Goal: Information Seeking & Learning: Check status

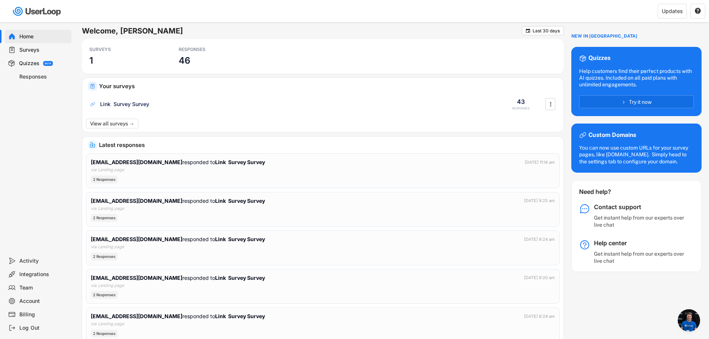
scroll to position [143, 0]
click at [234, 63] on div "RESPONSES 46" at bounding box center [212, 56] width 74 height 27
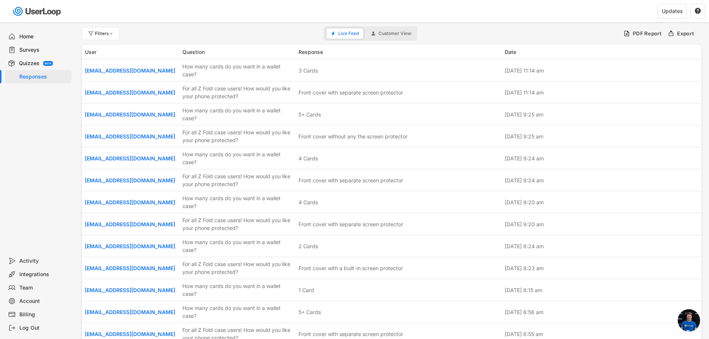
click at [39, 38] on div "Home" at bounding box center [43, 36] width 49 height 7
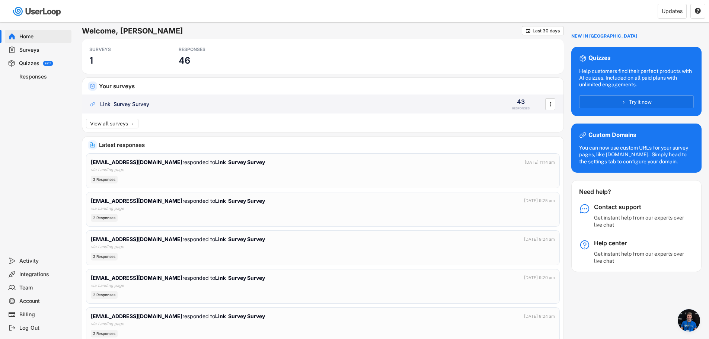
click at [156, 107] on div "Link Survey Survey" at bounding box center [291, 103] width 405 height 7
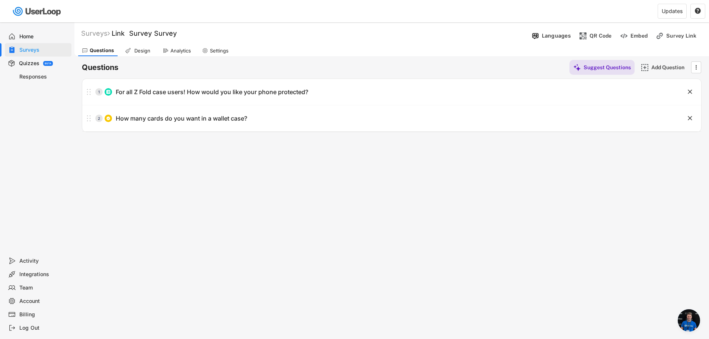
click at [173, 53] on div "Analytics" at bounding box center [180, 51] width 20 height 6
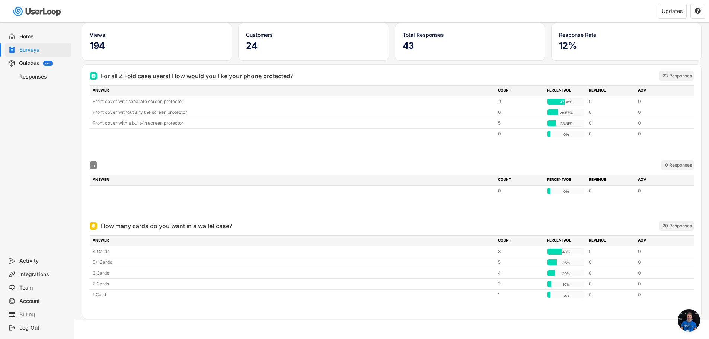
scroll to position [57, 0]
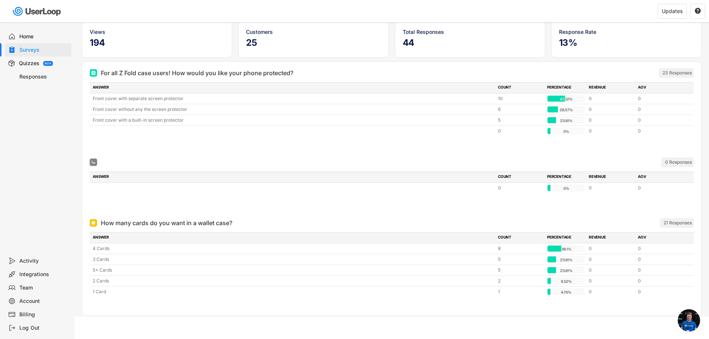
scroll to position [143, 0]
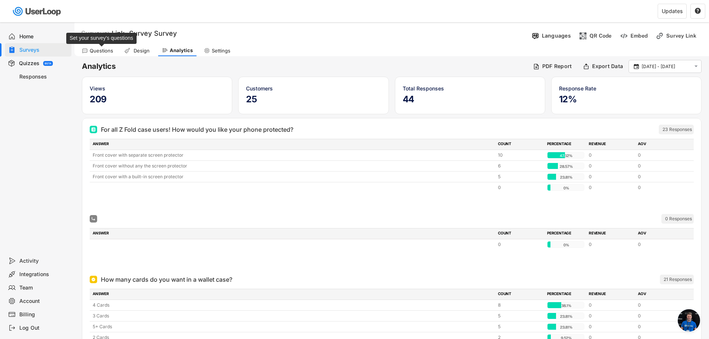
click at [105, 51] on div "Questions" at bounding box center [101, 51] width 23 height 6
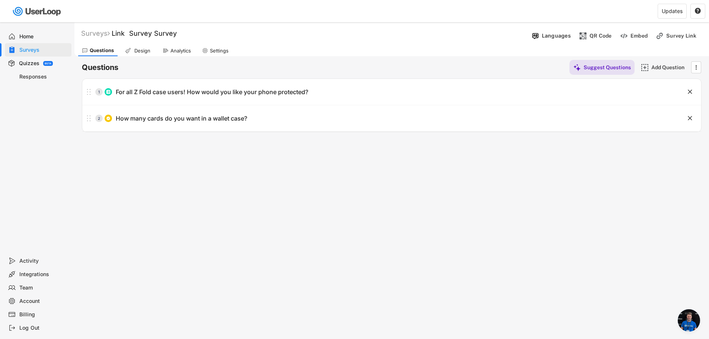
click at [58, 39] on div "Home" at bounding box center [43, 36] width 49 height 7
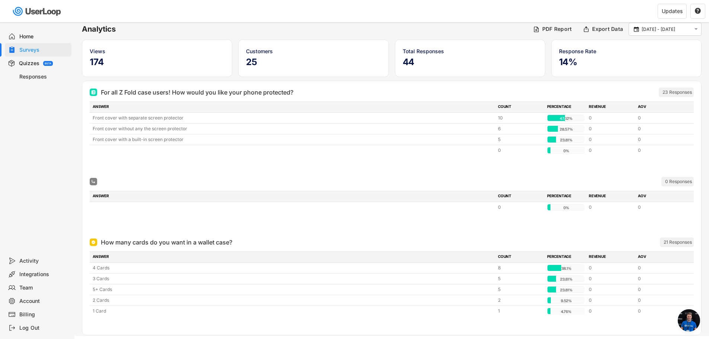
scroll to position [143, 0]
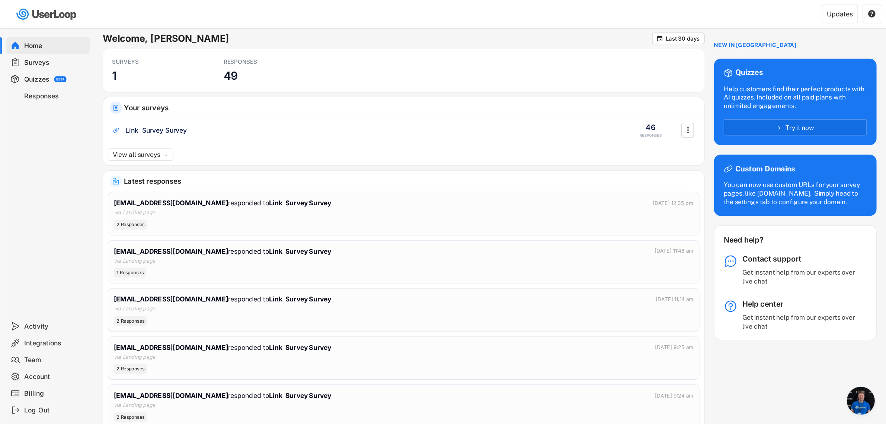
scroll to position [143, 0]
click at [216, 60] on div "RESPONSES 49" at bounding box center [212, 56] width 74 height 27
click at [127, 182] on div "2 Responses" at bounding box center [323, 180] width 464 height 8
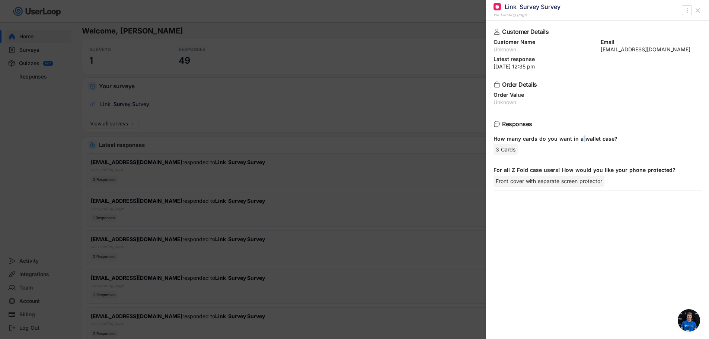
click at [582, 140] on div "How many cards do you want in a wallet case?" at bounding box center [594, 138] width 202 height 7
click at [585, 169] on div "For all Z Fold case users! How would you like your phone protected?" at bounding box center [594, 170] width 202 height 7
click at [232, 112] on div at bounding box center [354, 169] width 709 height 339
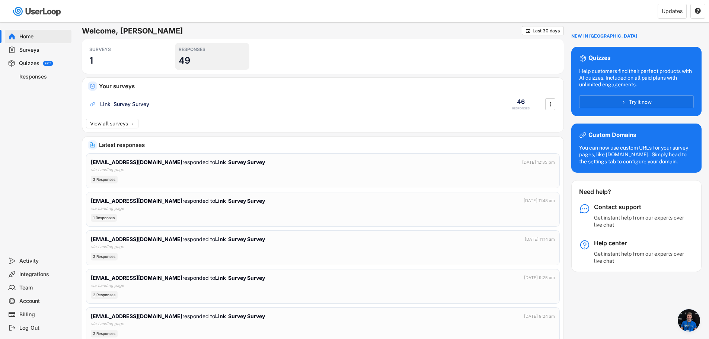
click at [198, 50] on div "RESPONSES" at bounding box center [212, 50] width 67 height 6
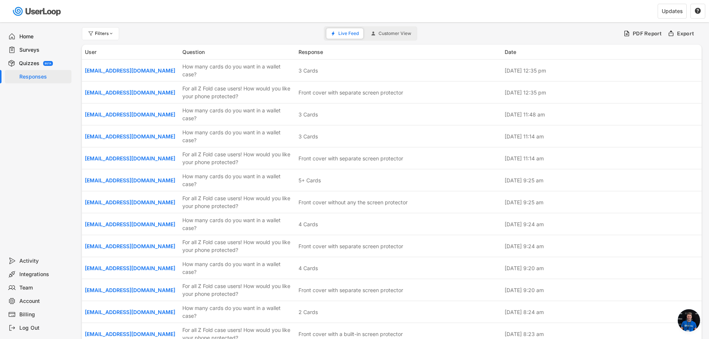
click at [395, 36] on button "Customer View" at bounding box center [391, 33] width 49 height 10
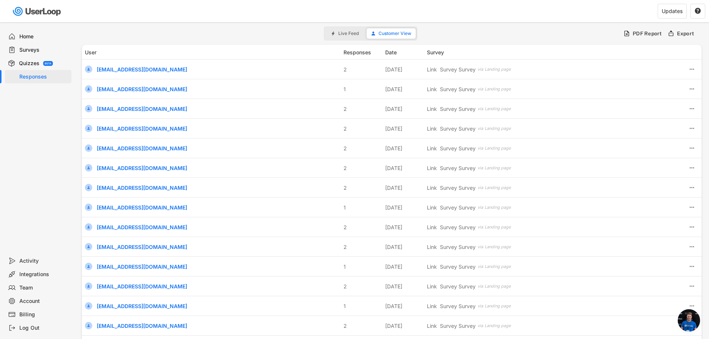
click at [51, 38] on div "Home" at bounding box center [43, 36] width 49 height 7
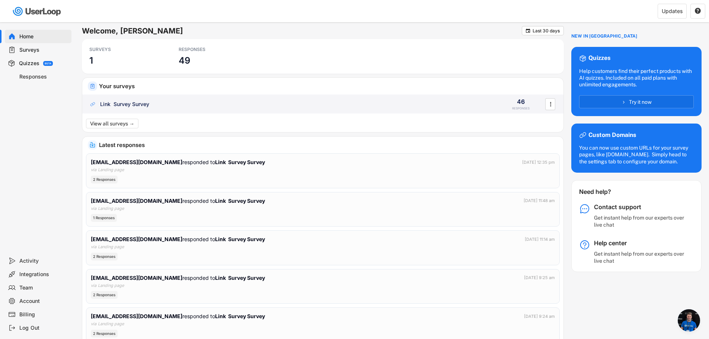
click at [424, 103] on div "Link Survey Survey" at bounding box center [291, 103] width 405 height 7
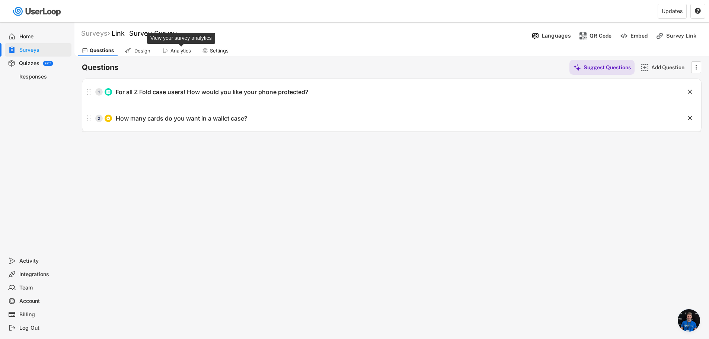
click at [178, 53] on div "Analytics" at bounding box center [180, 51] width 20 height 6
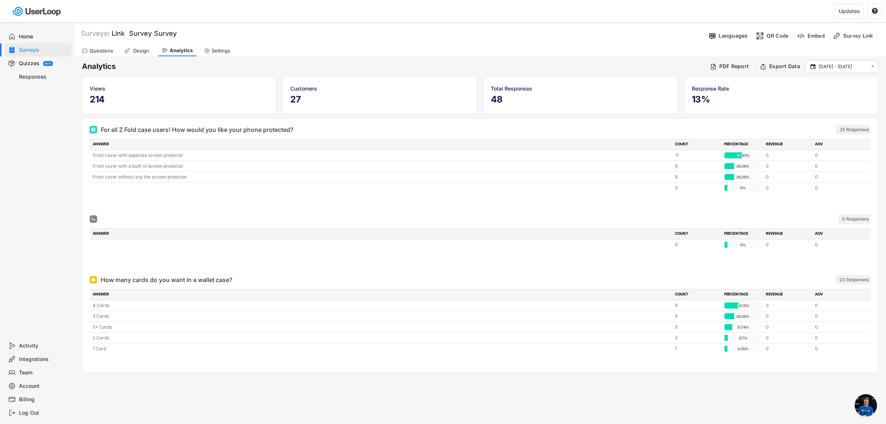
scroll to position [143, 0]
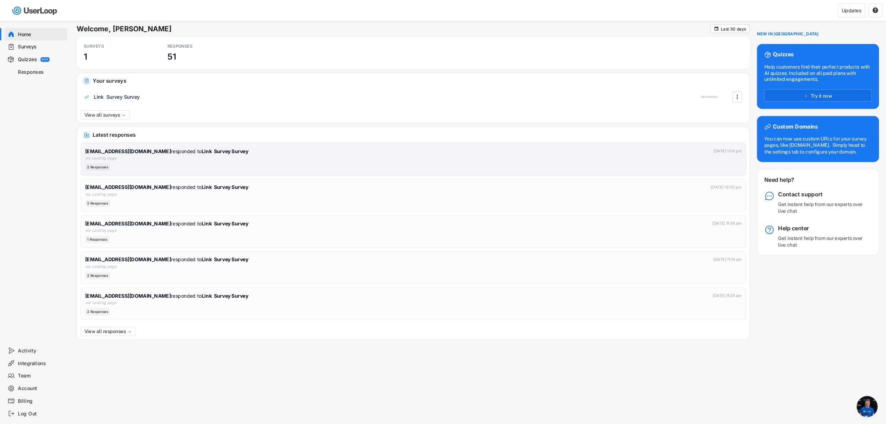
scroll to position [143, 0]
click at [228, 173] on div "[EMAIL_ADDRESS][DOMAIN_NAME] responded to Link Survey Survey [DATE] 1:04 pm via…" at bounding box center [441, 170] width 700 height 25
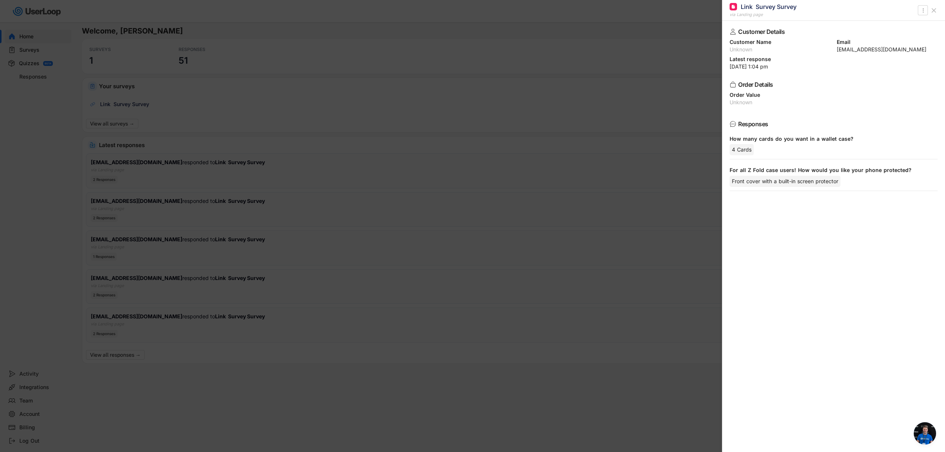
click at [230, 172] on div at bounding box center [472, 226] width 945 height 452
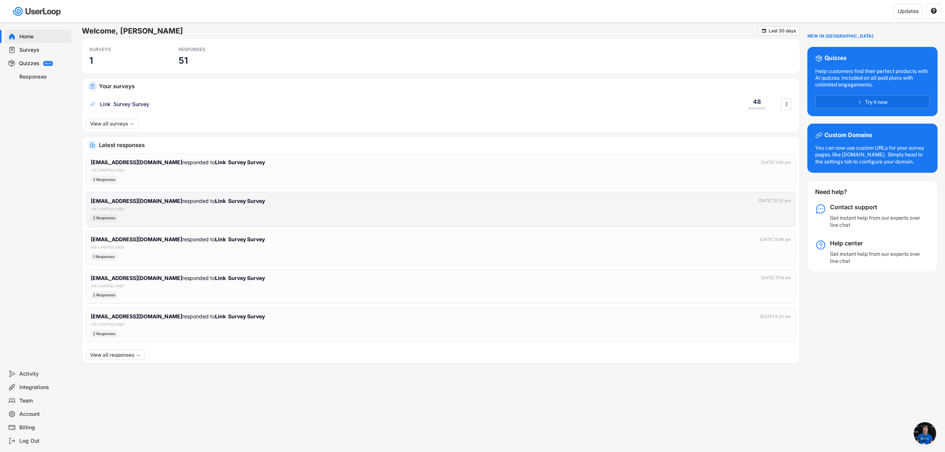
click at [204, 208] on div "skassira@gmail.com responded to Link Survey Survey Oct 9, 2025 at 12:35 pm via …" at bounding box center [441, 209] width 700 height 25
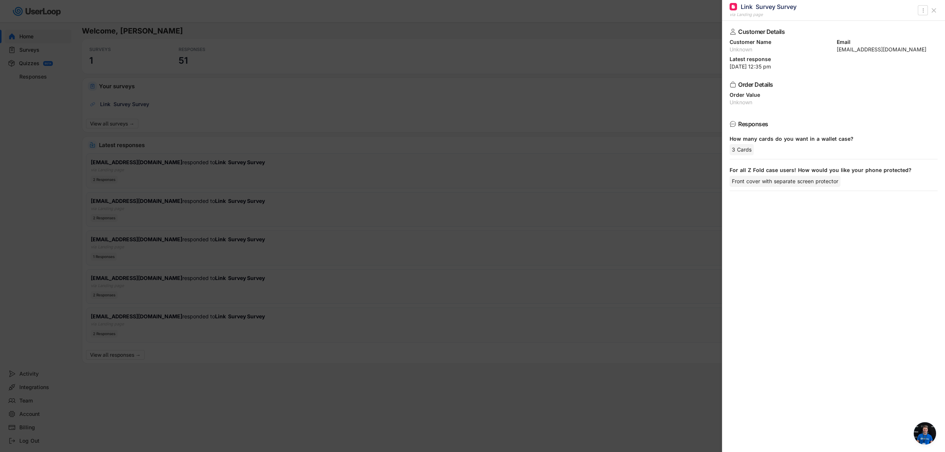
click at [179, 247] on div at bounding box center [472, 226] width 945 height 452
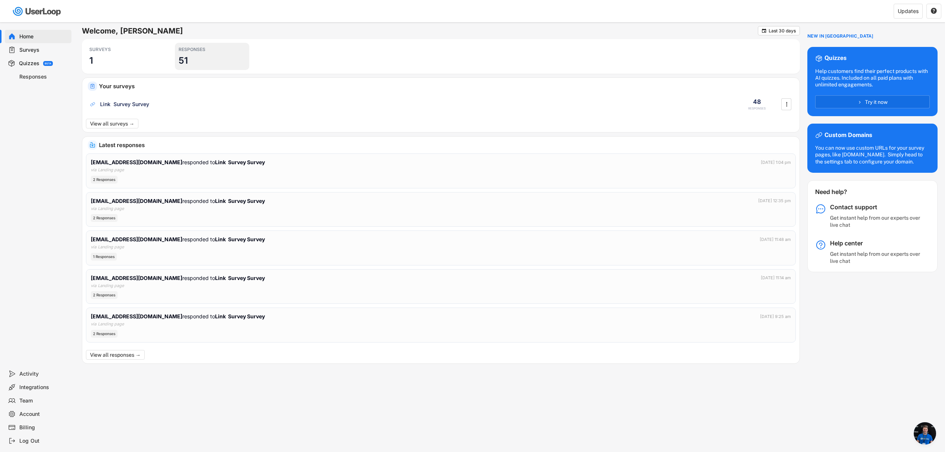
click at [193, 57] on div "RESPONSES 51" at bounding box center [212, 56] width 74 height 27
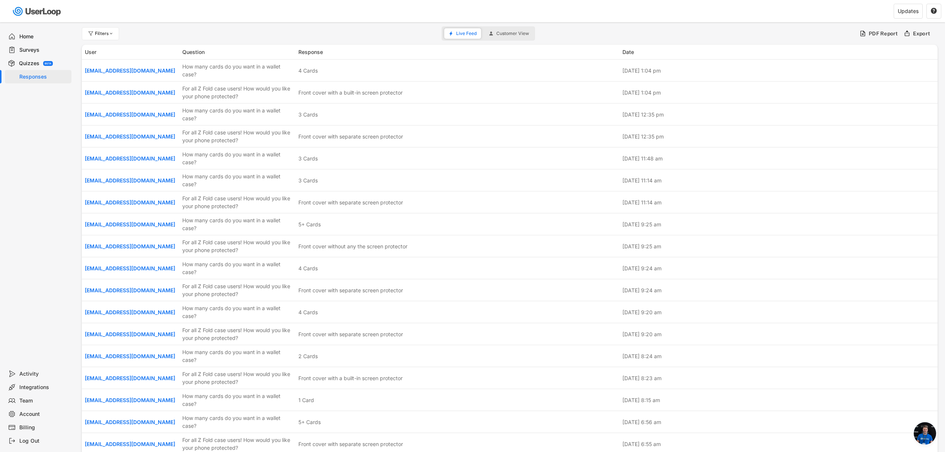
click at [51, 49] on div "Surveys" at bounding box center [43, 50] width 49 height 7
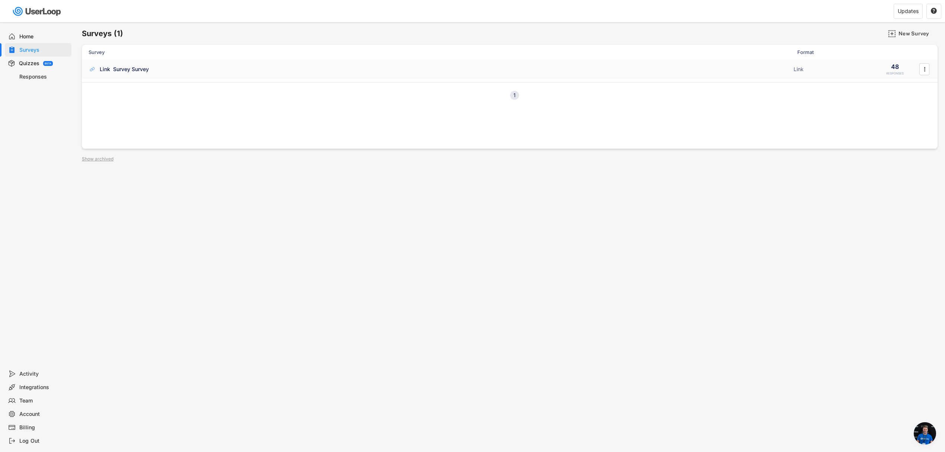
click at [176, 69] on div "Link Survey Survey ACTIVE" at bounding box center [439, 69] width 701 height 8
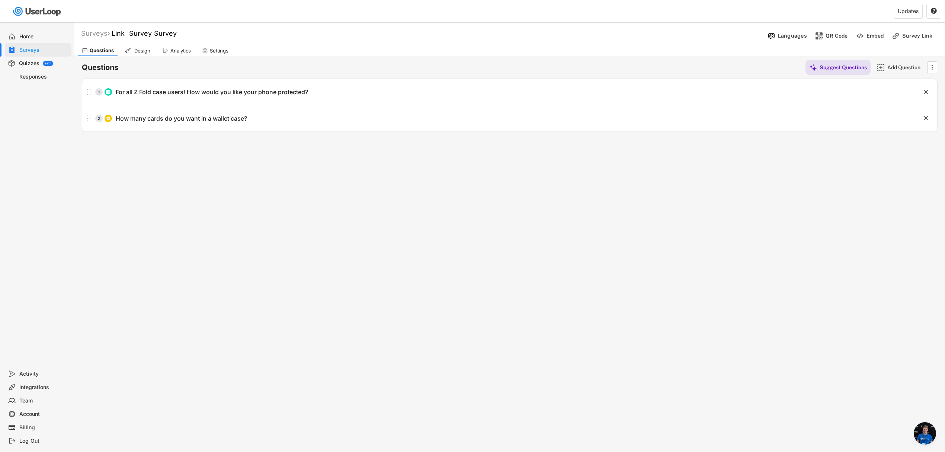
click at [189, 51] on div "Analytics" at bounding box center [180, 51] width 20 height 6
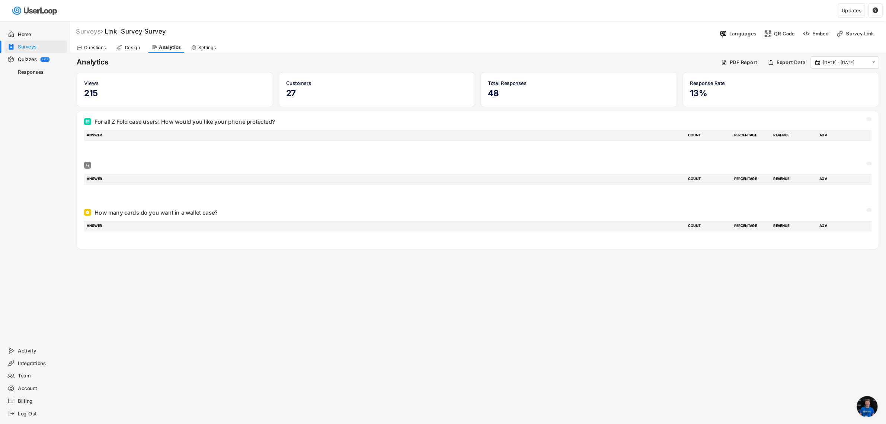
scroll to position [143, 0]
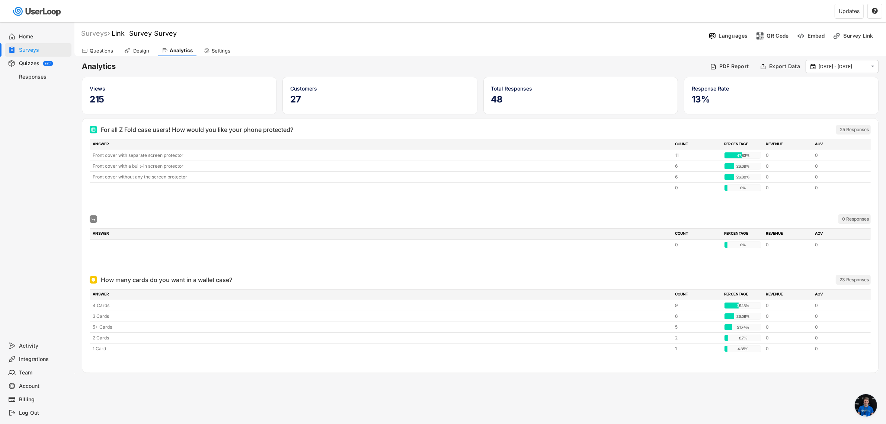
scroll to position [143, 0]
click at [846, 69] on div " [DATE] - [DATE] " at bounding box center [842, 66] width 73 height 13
click at [847, 71] on div " [DATE] - [DATE] " at bounding box center [842, 66] width 73 height 13
click at [858, 71] on div " [DATE] - [DATE] " at bounding box center [842, 66] width 73 height 13
click at [868, 70] on div " [DATE] - [DATE] " at bounding box center [842, 66] width 73 height 13
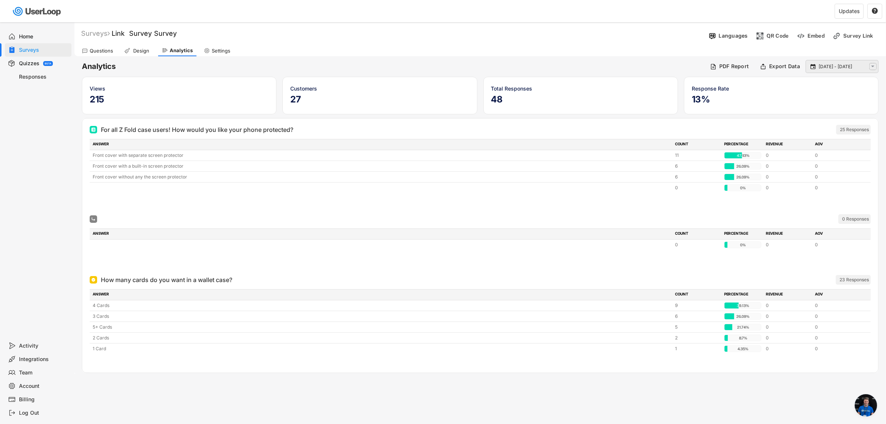
click at [873, 69] on text "" at bounding box center [873, 66] width 3 height 6
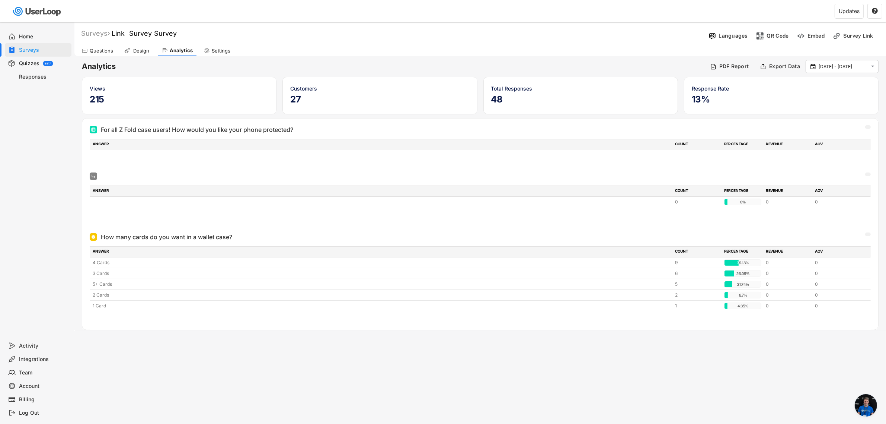
scroll to position [143, 0]
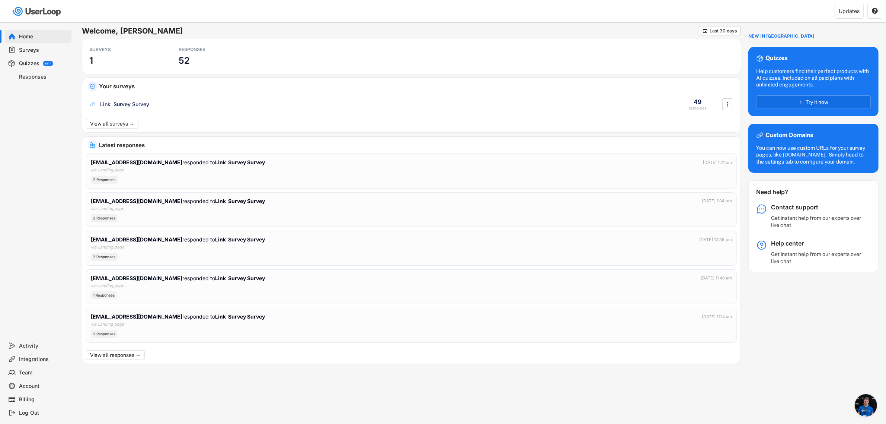
scroll to position [143, 0]
click at [196, 56] on div "RESPONSES 52" at bounding box center [212, 56] width 74 height 27
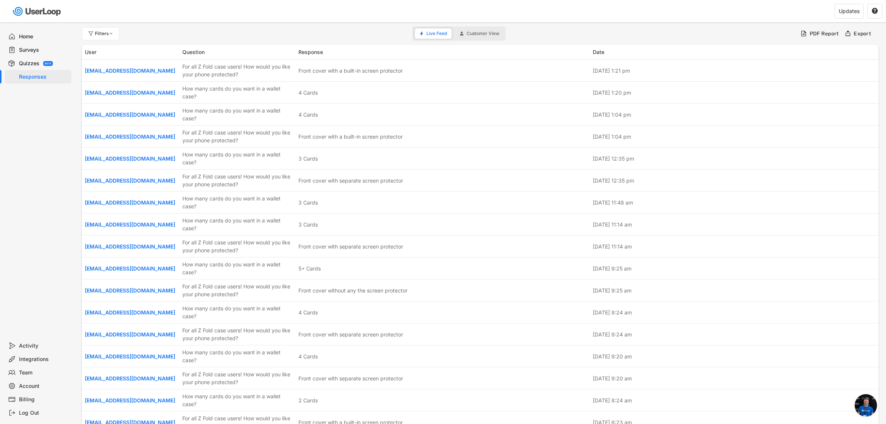
click at [36, 36] on div "Home" at bounding box center [43, 36] width 49 height 7
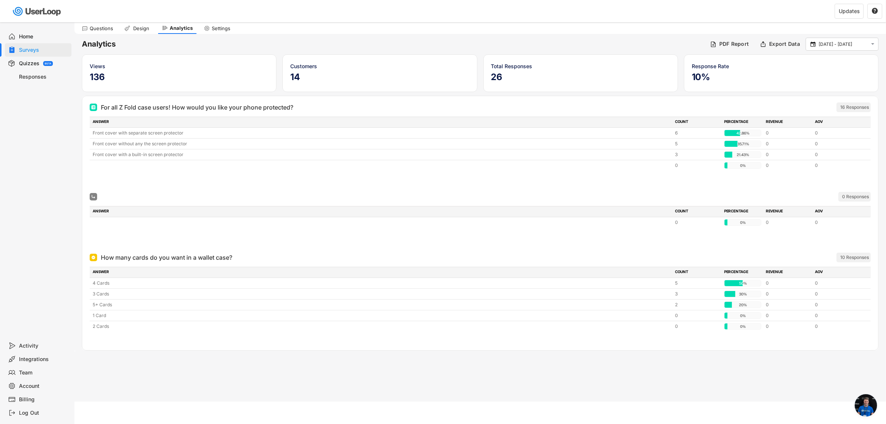
scroll to position [144, 0]
click at [545, 71] on h5 "49" at bounding box center [580, 76] width 179 height 11
click at [32, 31] on div "Home" at bounding box center [38, 36] width 67 height 13
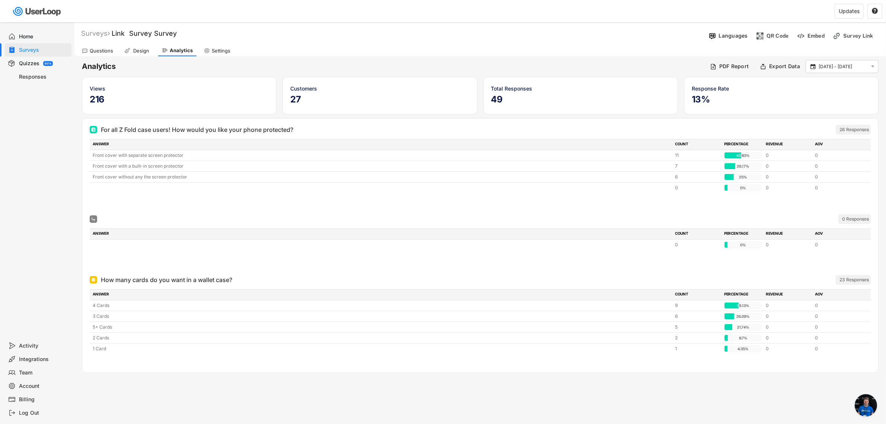
scroll to position [22, 0]
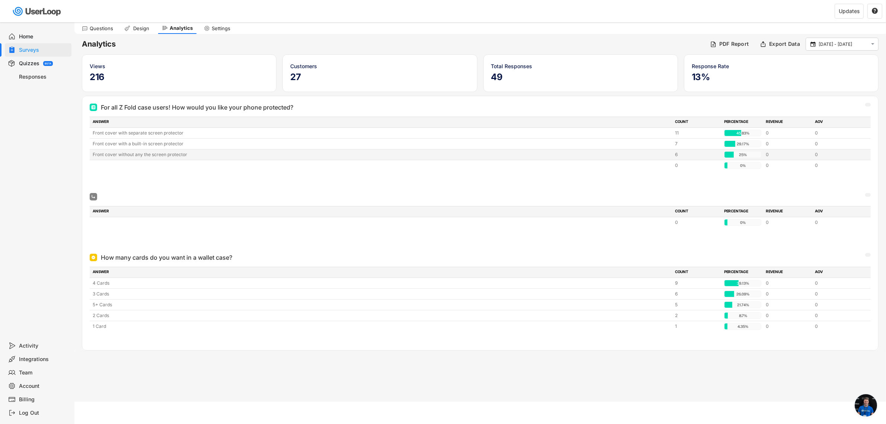
scroll to position [143, 0]
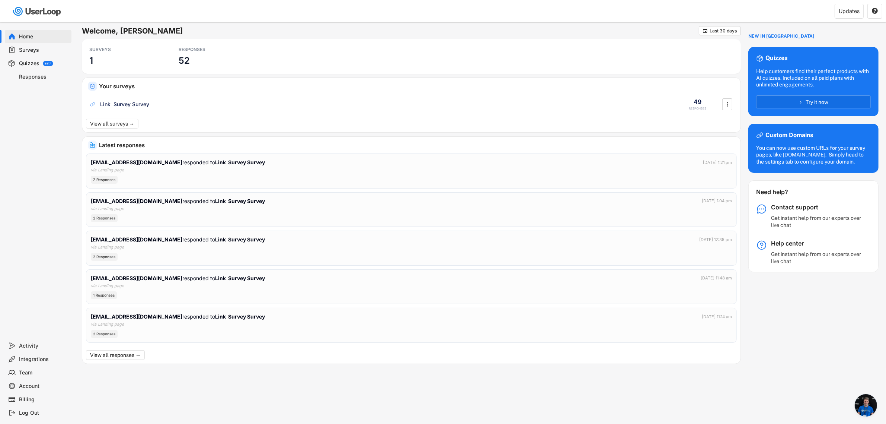
scroll to position [143, 0]
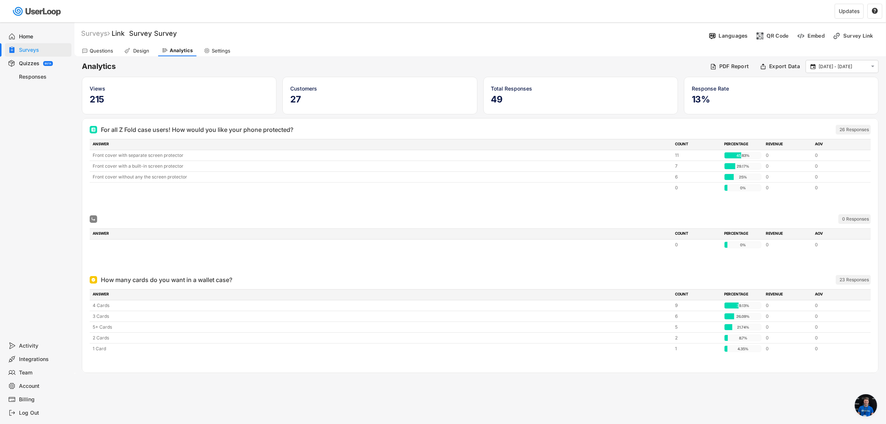
scroll to position [143, 0]
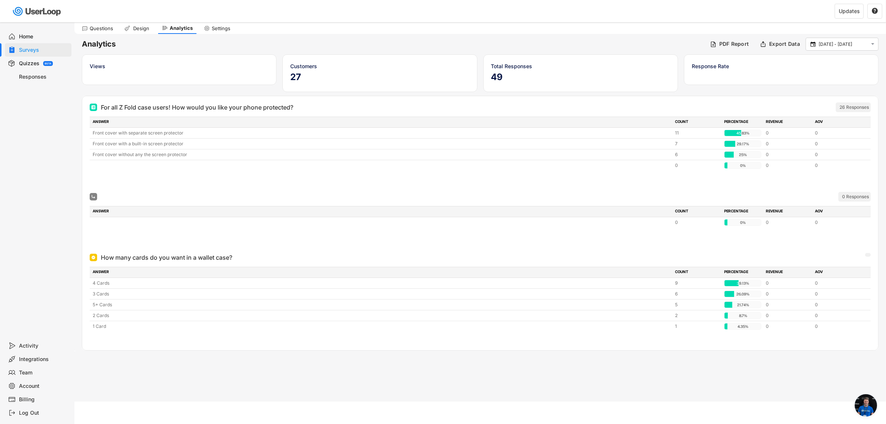
scroll to position [143, 0]
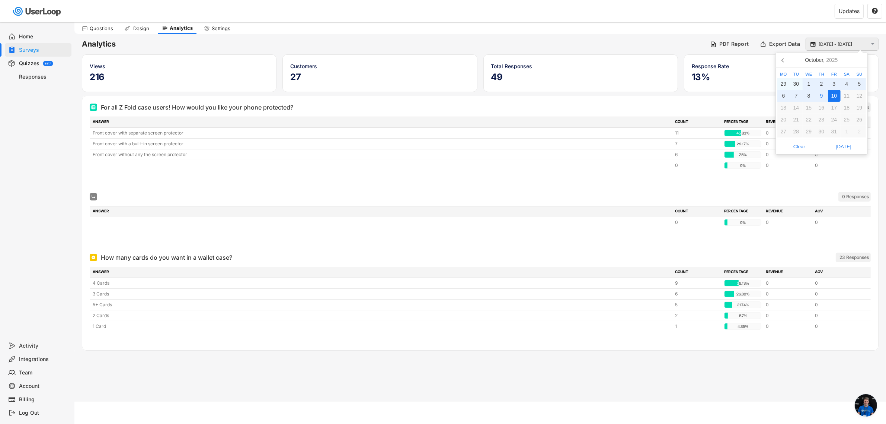
click at [827, 45] on input "[DATE] - [DATE]" at bounding box center [843, 44] width 49 height 7
click at [835, 93] on div "10" at bounding box center [834, 96] width 13 height 12
click at [848, 144] on span "[DATE]" at bounding box center [844, 146] width 40 height 11
click at [840, 45] on input "[DATE] - [DATE]" at bounding box center [843, 44] width 49 height 7
click at [812, 93] on div "8" at bounding box center [809, 96] width 13 height 12
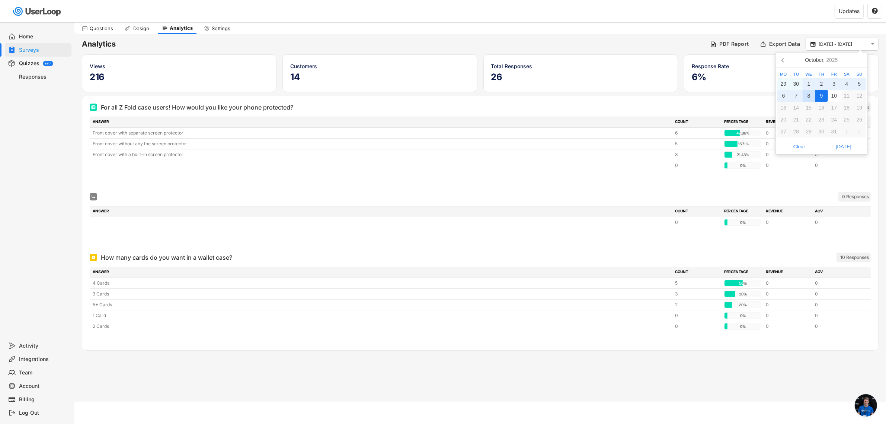
type input "[DATE]"
click at [812, 93] on div "8" at bounding box center [809, 96] width 13 height 12
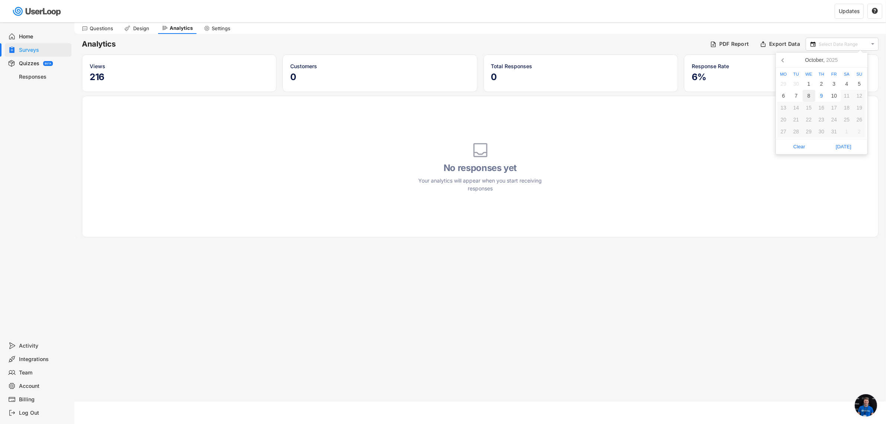
click at [807, 97] on div "8" at bounding box center [809, 96] width 13 height 12
click at [851, 148] on span "[DATE]" at bounding box center [844, 146] width 40 height 11
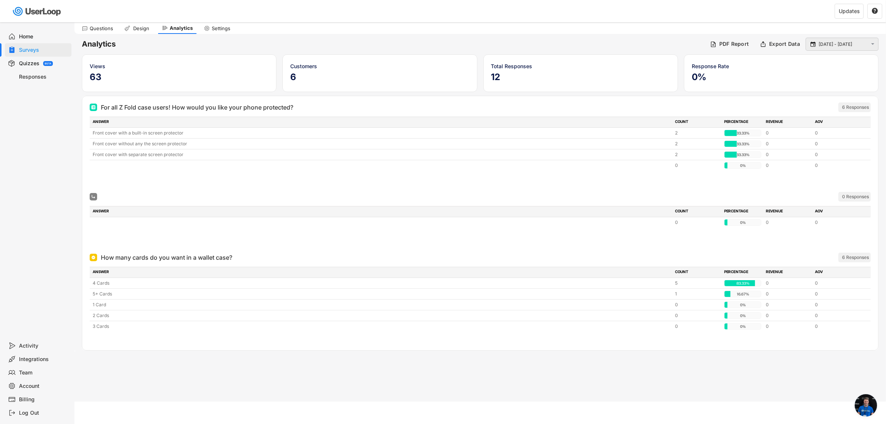
click at [845, 47] on input "[DATE] - [DATE]" at bounding box center [843, 44] width 49 height 7
click at [808, 97] on div "8" at bounding box center [809, 96] width 13 height 12
type input "[DATE]"
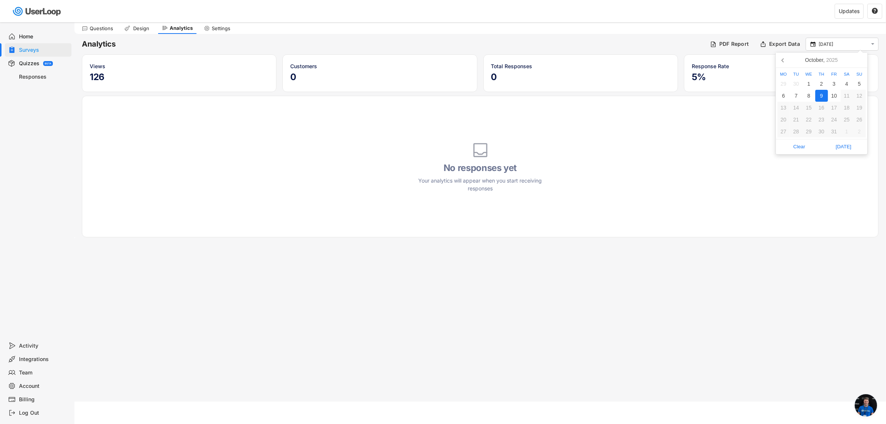
click at [815, 99] on div "9" at bounding box center [821, 96] width 13 height 12
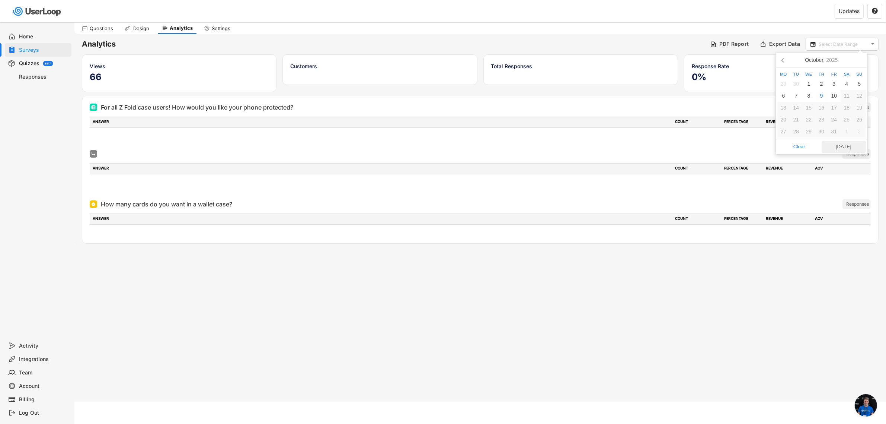
click at [835, 146] on span "[DATE]" at bounding box center [844, 146] width 40 height 11
type input "[DATE]"
